Goal: Book appointment/travel/reservation

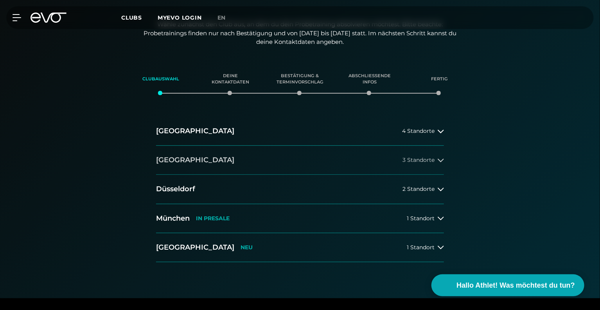
scroll to position [117, 0]
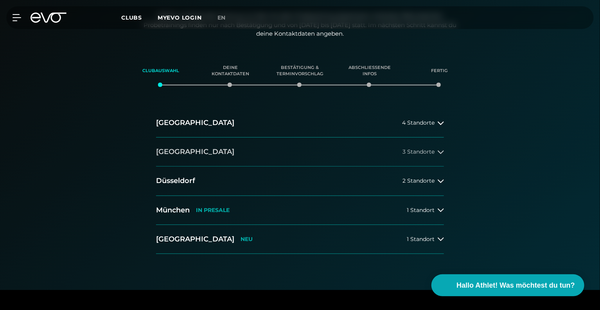
click at [400, 148] on button "[GEOGRAPHIC_DATA] 3 Standorte" at bounding box center [300, 151] width 288 height 29
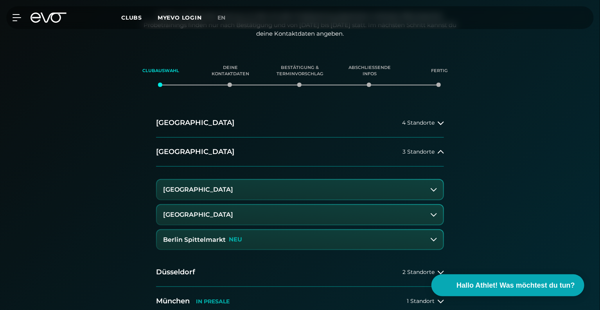
click at [280, 191] on button "[GEOGRAPHIC_DATA]" at bounding box center [300, 190] width 286 height 20
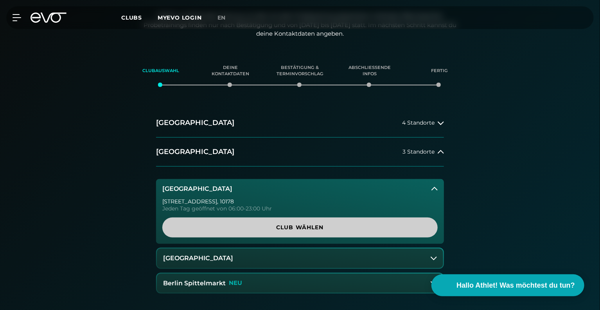
click at [292, 221] on span "Club wählen" at bounding box center [299, 227] width 275 height 20
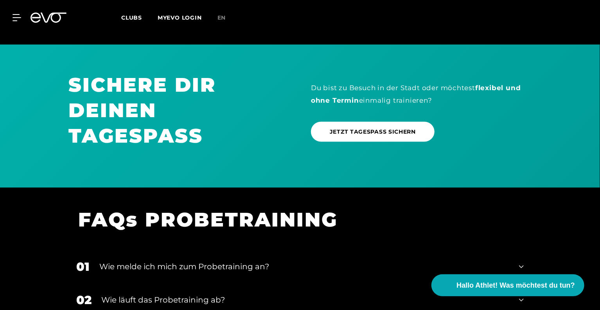
scroll to position [565, 0]
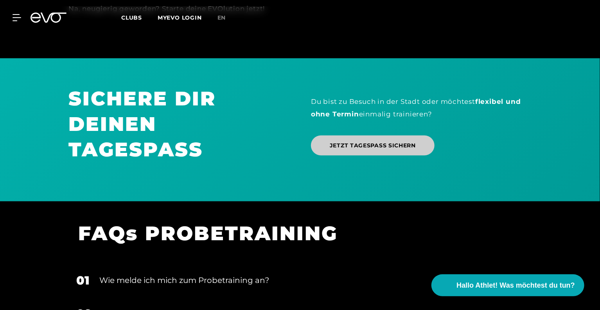
click at [340, 142] on span "JETZT TAGESPASS SICHERN" at bounding box center [373, 145] width 86 height 8
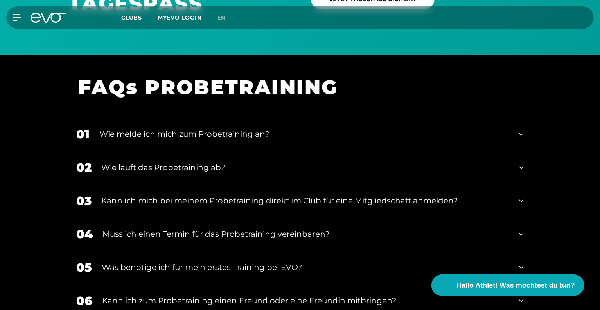
scroll to position [760, 0]
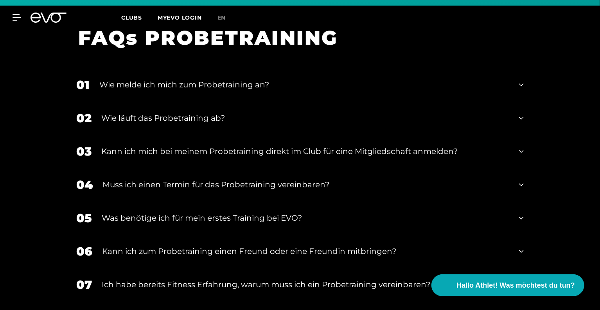
click at [243, 187] on div "Muss ich einen Termin für das Probetraining vereinbaren?" at bounding box center [306, 184] width 407 height 12
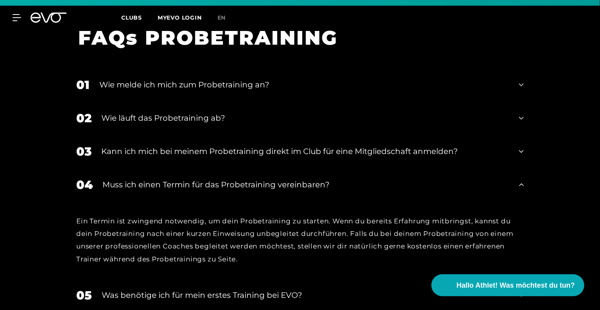
click at [243, 185] on div "Muss ich einen Termin für das Probetraining vereinbaren?" at bounding box center [306, 184] width 407 height 12
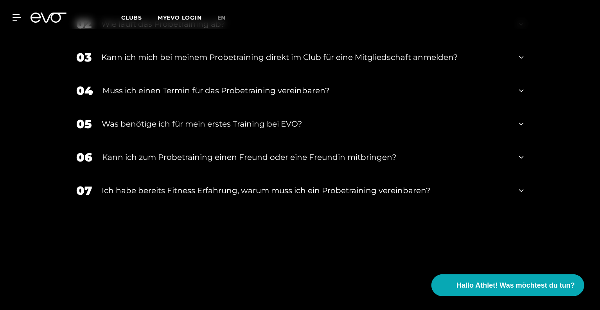
scroll to position [878, 0]
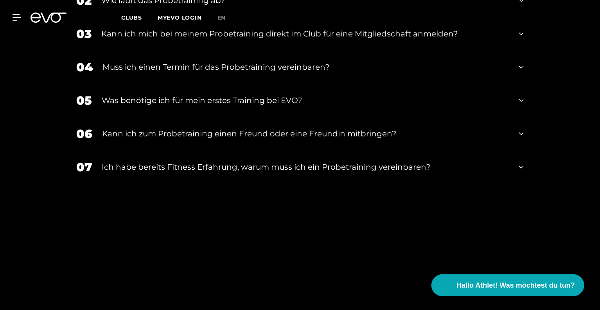
click at [239, 167] on div "Ich habe bereits Fitness Erfahrung, warum muss ich ein Probetraining vereinbare…" at bounding box center [306, 167] width 408 height 12
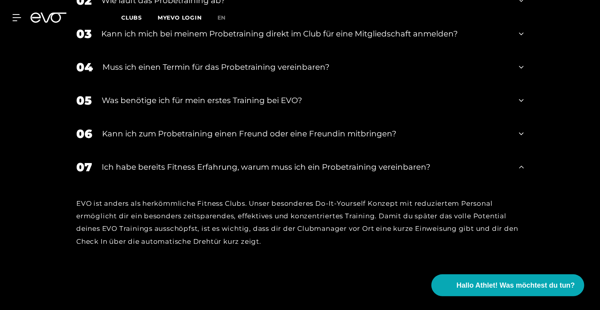
click at [239, 167] on div "Ich habe bereits Fitness Erfahrung, warum muss ich ein Probetraining vereinbare…" at bounding box center [306, 167] width 408 height 12
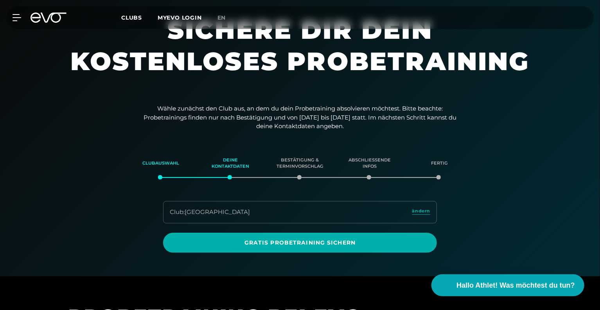
scroll to position [78, 0]
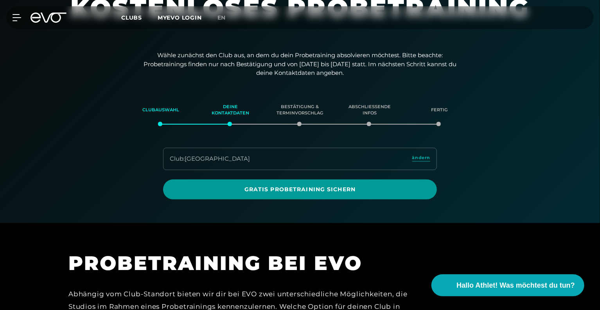
click at [349, 192] on span "Gratis Probetraining sichern" at bounding box center [300, 189] width 236 height 8
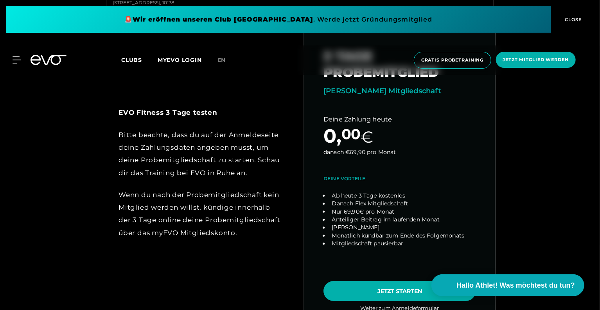
scroll to position [157, 0]
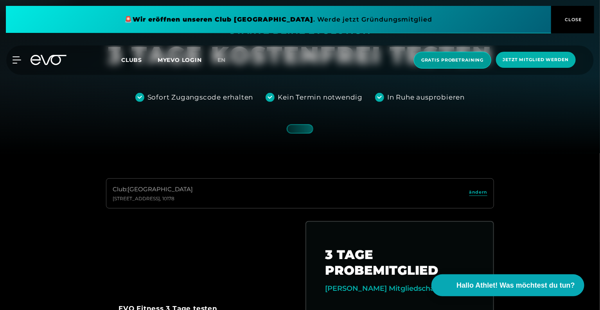
click at [461, 62] on span "Gratis Probetraining" at bounding box center [452, 60] width 63 height 7
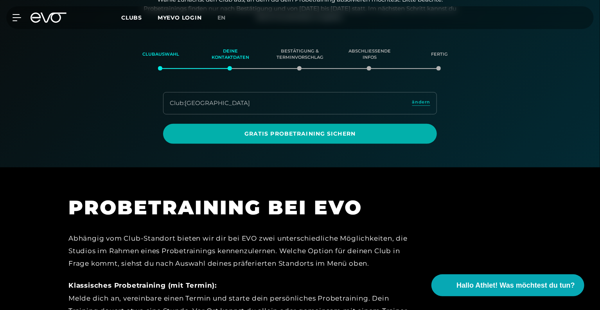
scroll to position [134, 0]
click at [302, 54] on div "Bestätigung & Terminvorschlag" at bounding box center [300, 53] width 50 height 21
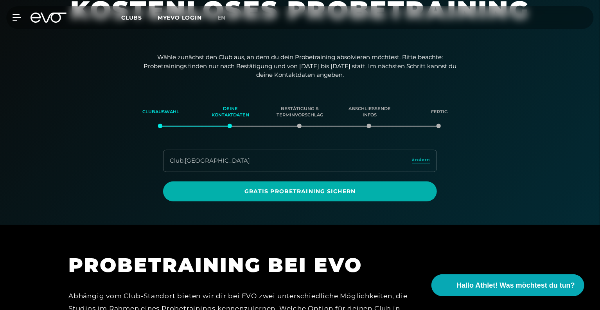
scroll to position [56, 0]
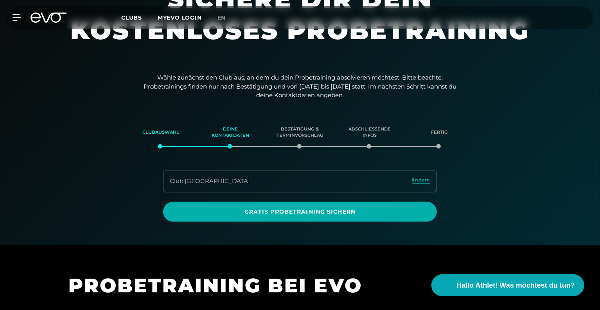
click at [293, 144] on section "Clubauswahl Deine Kontaktdaten Bestätigung & Terminvorschlag Abschließende Info…" at bounding box center [300, 170] width 548 height 104
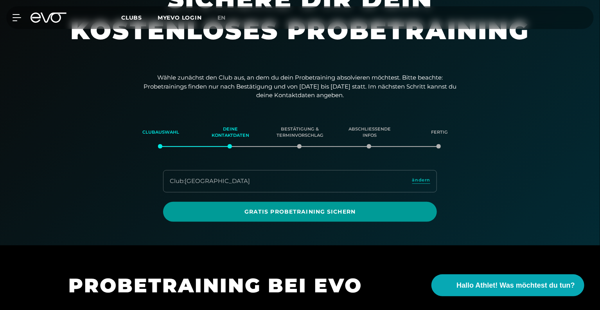
click at [329, 218] on span "Gratis Probetraining sichern" at bounding box center [300, 212] width 274 height 20
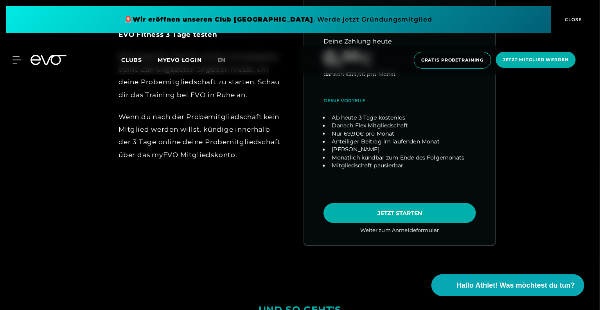
scroll to position [430, 0]
click at [382, 210] on link "choose plan" at bounding box center [399, 94] width 191 height 300
